Goal: Task Accomplishment & Management: Use online tool/utility

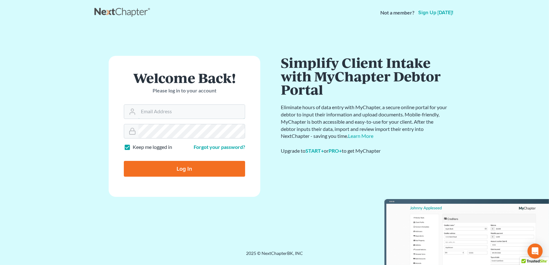
type input "[EMAIL_ADDRESS][DOMAIN_NAME]"
click at [178, 172] on input "Log In" at bounding box center [184, 169] width 121 height 16
type input "Thinking..."
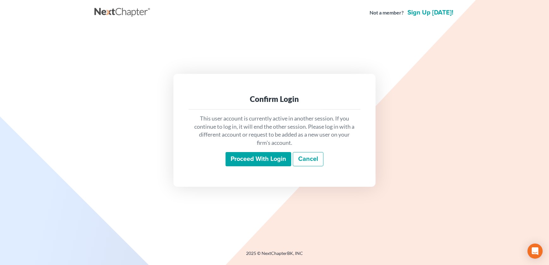
click at [249, 160] on input "Proceed with login" at bounding box center [259, 159] width 66 height 15
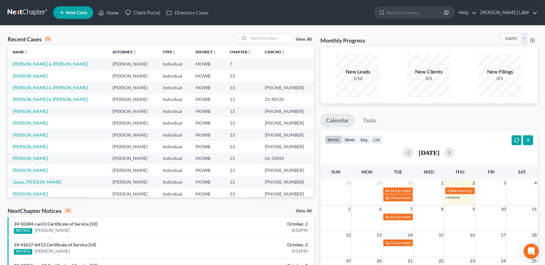
click at [262, 43] on div "Recent Cases 15 View All" at bounding box center [161, 39] width 306 height 12
click at [262, 39] on input "search" at bounding box center [271, 37] width 44 height 9
type input "gilmore"
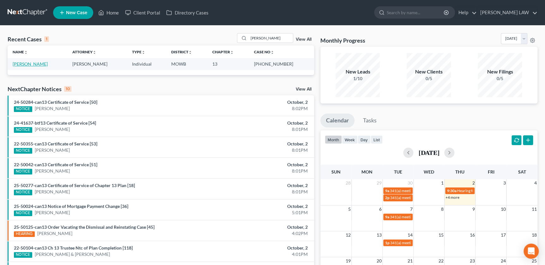
click at [28, 63] on link "Gilmore, Robert" at bounding box center [30, 63] width 35 height 5
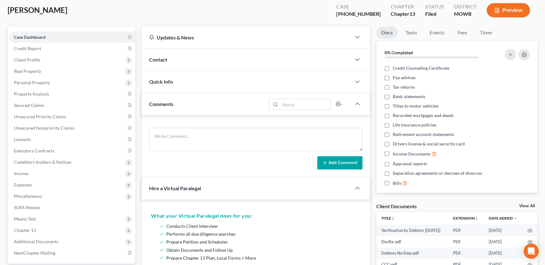
scroll to position [34, 0]
click at [49, 131] on link "Unsecured Nonpriority Claims" at bounding box center [72, 127] width 126 height 11
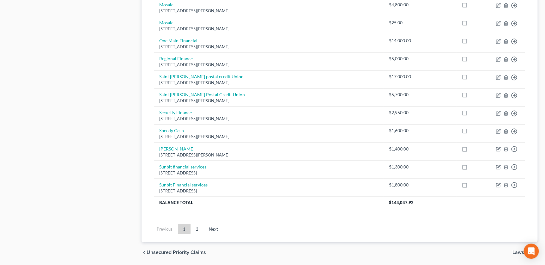
scroll to position [457, 0]
click at [193, 223] on link "2" at bounding box center [197, 228] width 13 height 10
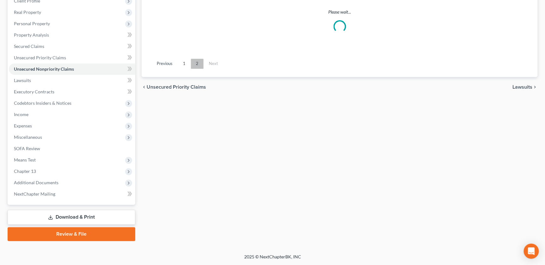
scroll to position [92, 0]
